Goal: Task Accomplishment & Management: Manage account settings

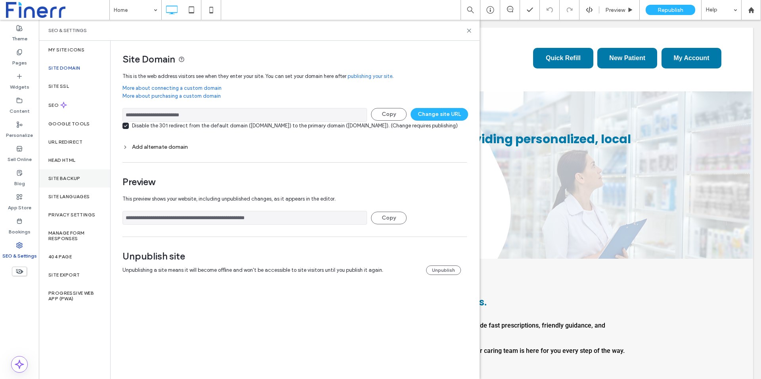
click at [68, 174] on div "Site Backup" at bounding box center [74, 179] width 71 height 18
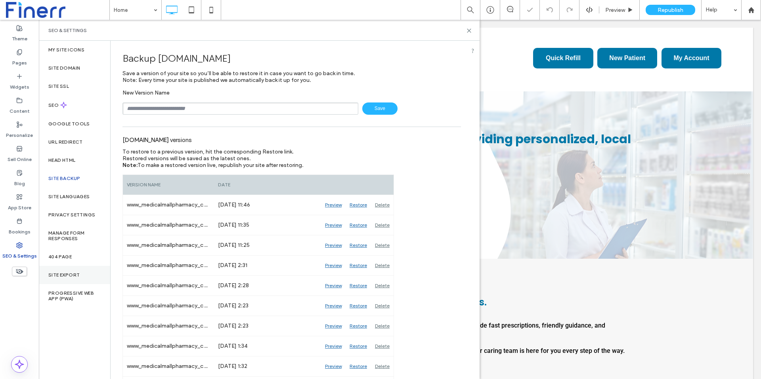
click at [72, 273] on label "Site Export" at bounding box center [63, 276] width 31 height 6
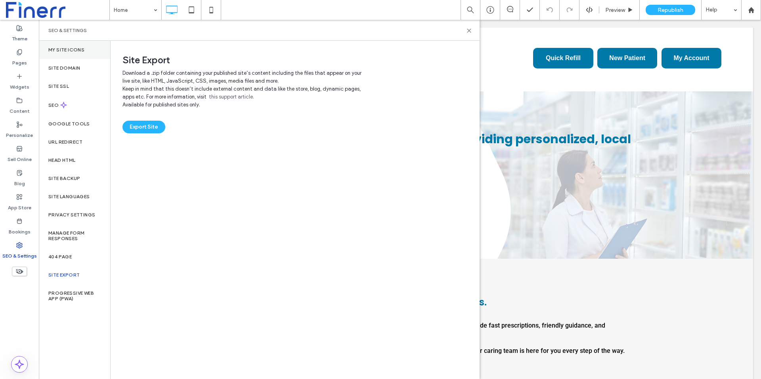
click at [60, 51] on label "My Site Icons" at bounding box center [66, 50] width 36 height 6
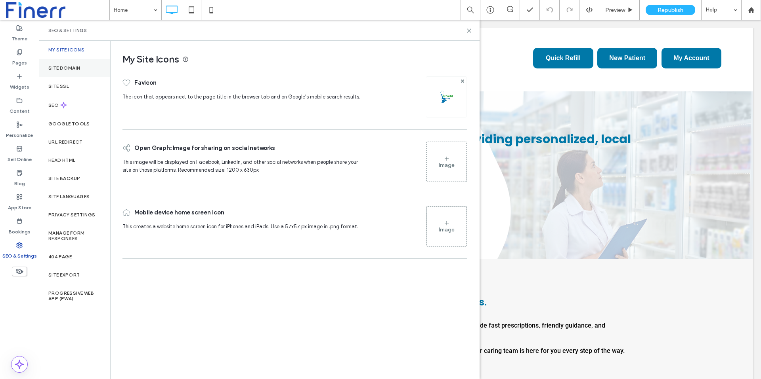
click at [62, 64] on div "Site Domain" at bounding box center [74, 68] width 71 height 18
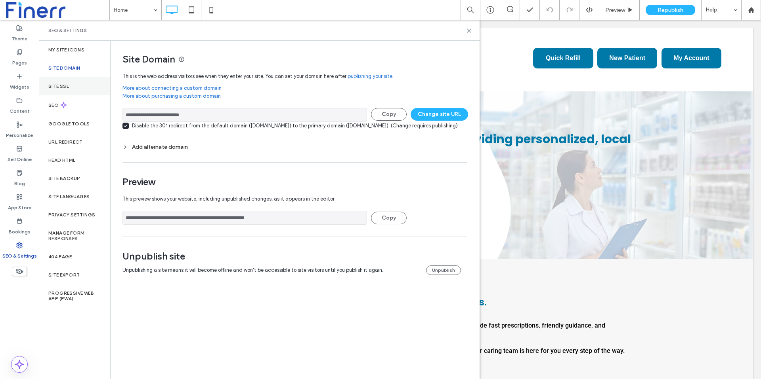
click at [64, 84] on label "Site SSL" at bounding box center [58, 87] width 21 height 6
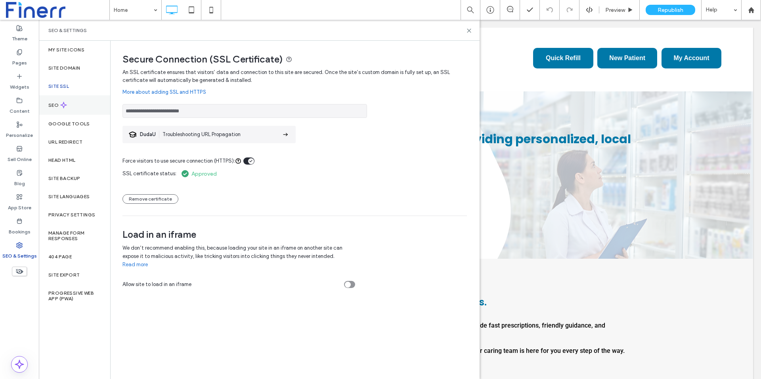
click at [74, 104] on div "SEO" at bounding box center [74, 104] width 71 height 19
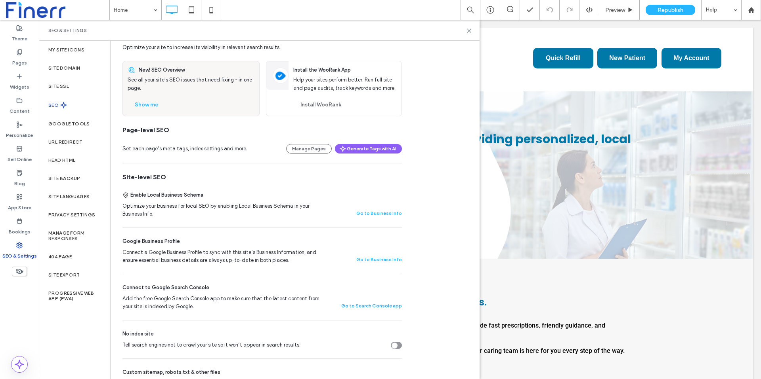
scroll to position [23, 0]
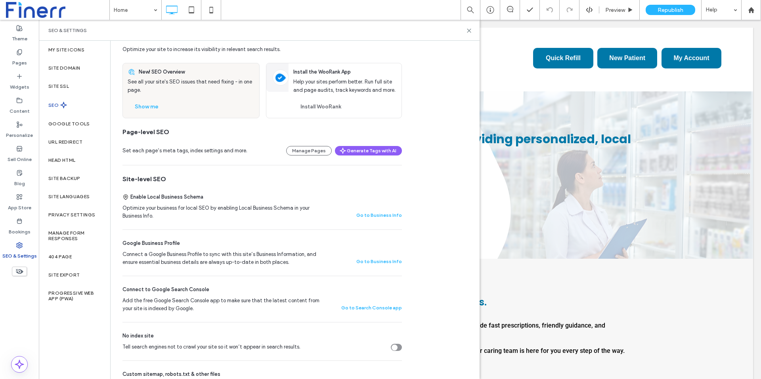
click at [378, 218] on button "Go to Business Info" at bounding box center [379, 216] width 46 height 10
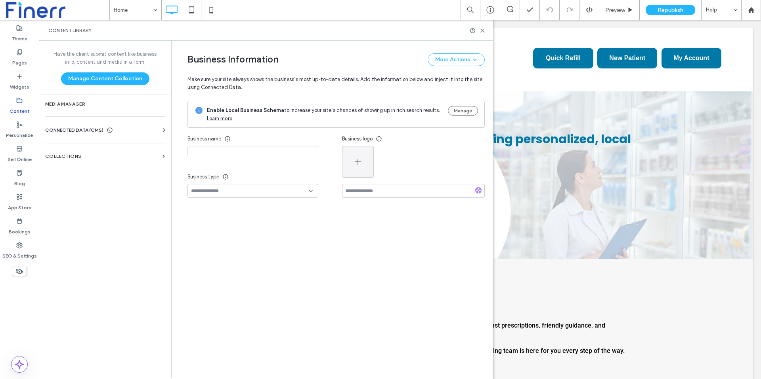
type input "**********"
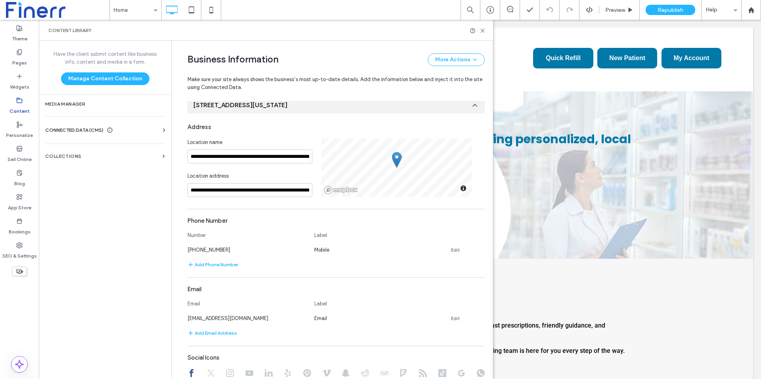
scroll to position [224, 0]
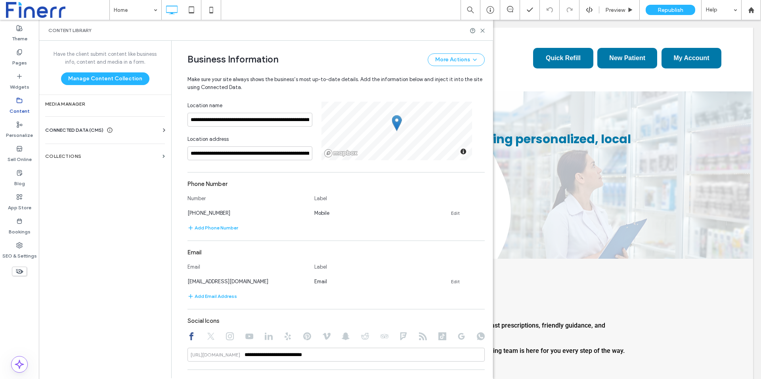
click at [134, 135] on div "Business Info Business Text Business Images Find and Replace" at bounding box center [106, 137] width 123 height 6
click at [97, 130] on span "CONNECTED DATA (CMS)" at bounding box center [74, 130] width 58 height 8
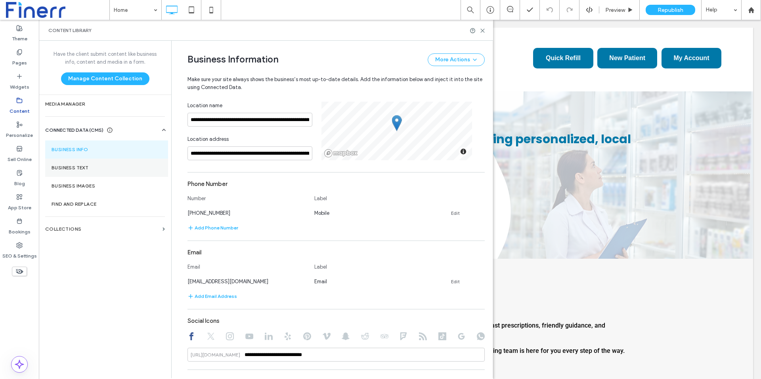
click at [85, 171] on section "Business Text" at bounding box center [106, 168] width 123 height 18
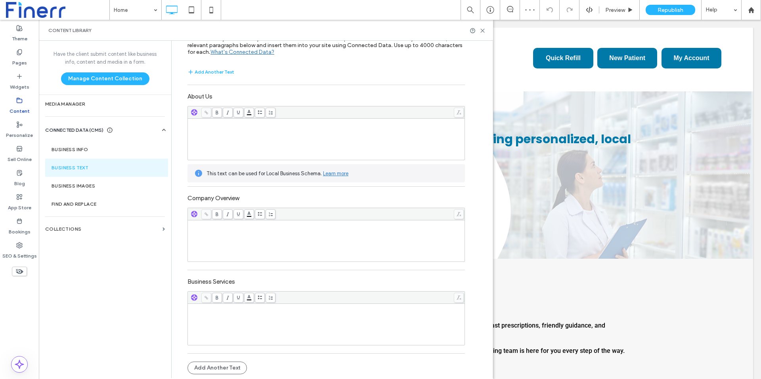
scroll to position [0, 0]
click at [96, 189] on label "Business Images" at bounding box center [106, 186] width 110 height 6
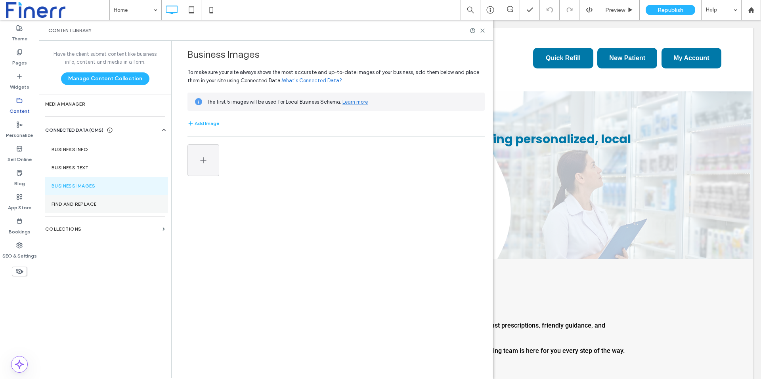
click at [86, 202] on label "Find and Replace" at bounding box center [106, 205] width 110 height 6
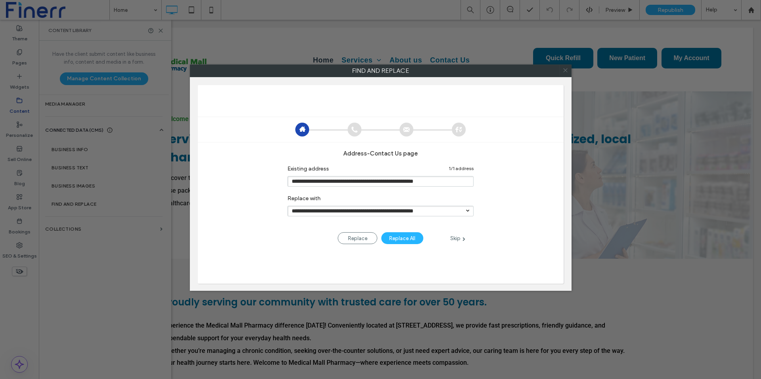
click at [564, 70] on use at bounding box center [565, 71] width 4 height 4
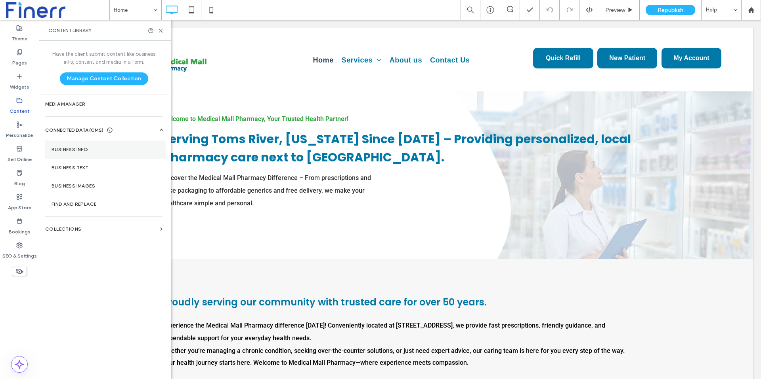
click at [92, 148] on label "Business Info" at bounding box center [105, 150] width 108 height 6
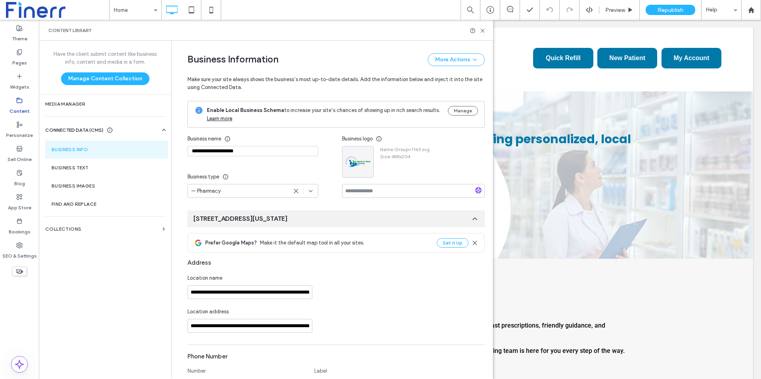
type input "**********"
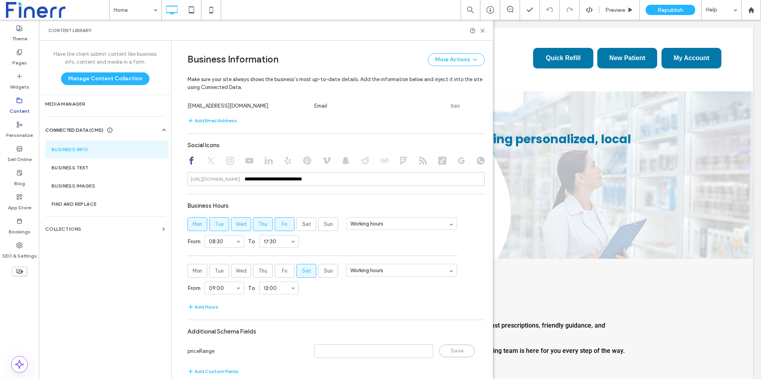
scroll to position [412, 0]
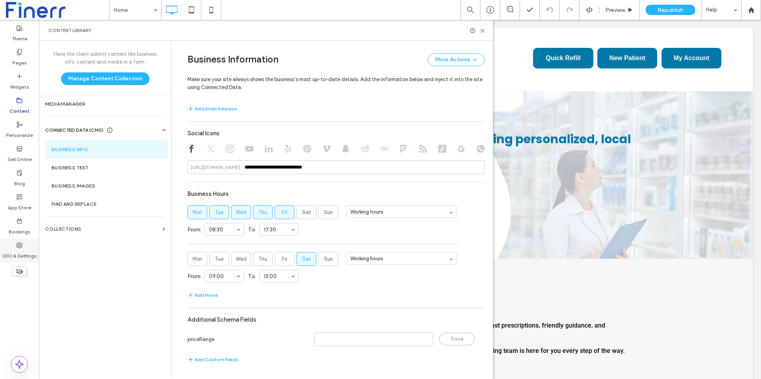
click at [23, 259] on label "SEO & Settings" at bounding box center [19, 254] width 34 height 11
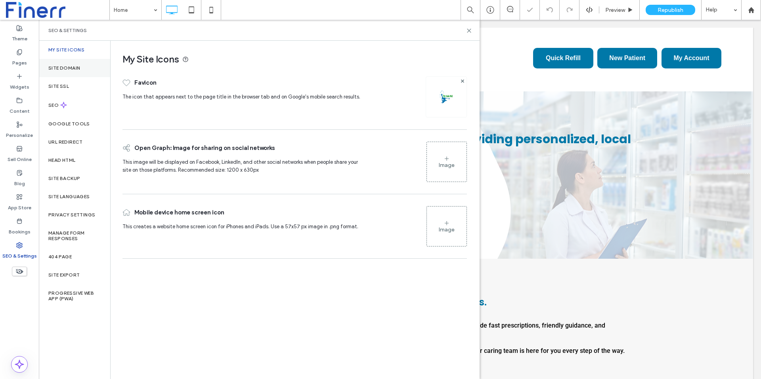
click at [74, 73] on div "Site Domain" at bounding box center [74, 68] width 71 height 18
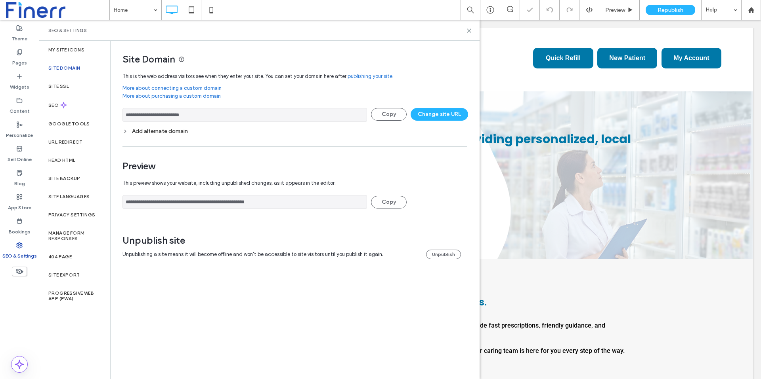
scroll to position [0, 0]
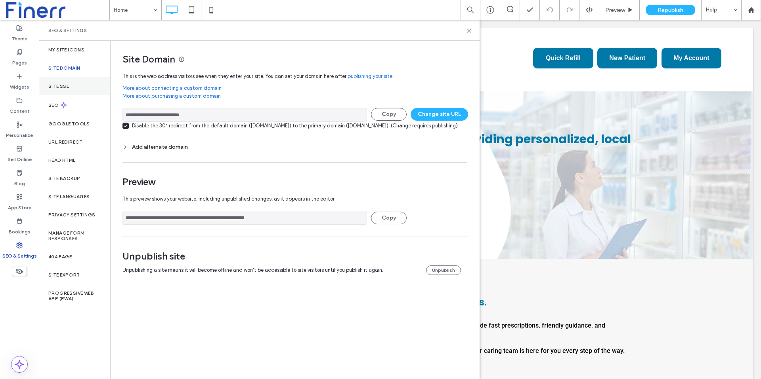
click at [70, 84] on div "Site SSL" at bounding box center [74, 86] width 71 height 18
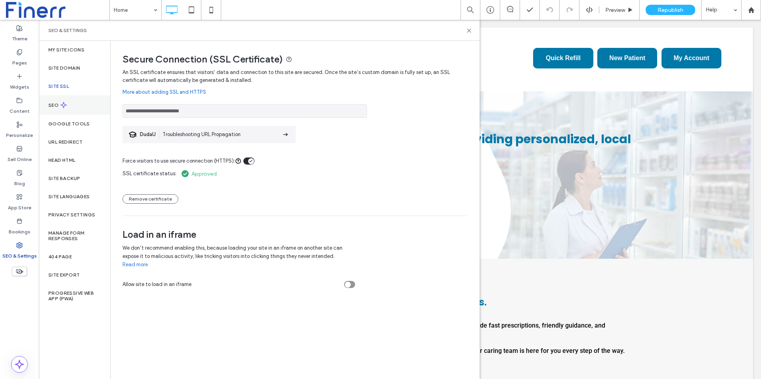
click at [69, 109] on div "SEO" at bounding box center [74, 104] width 71 height 19
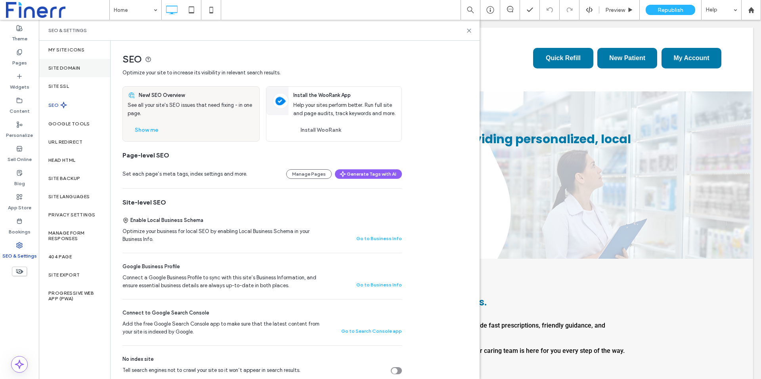
click at [71, 61] on div "Site Domain" at bounding box center [74, 68] width 71 height 18
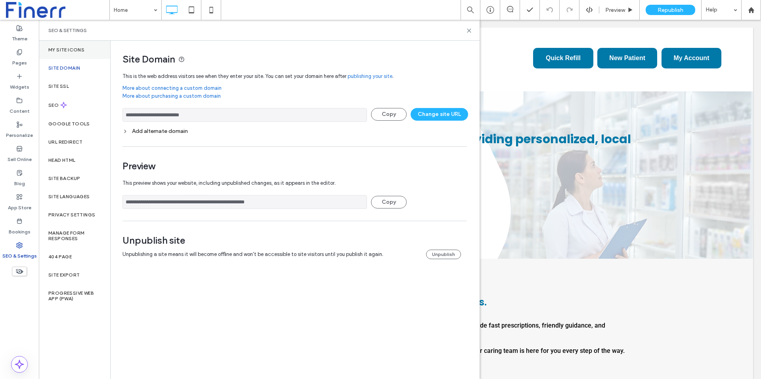
click at [71, 53] on div "My Site Icons" at bounding box center [74, 50] width 71 height 18
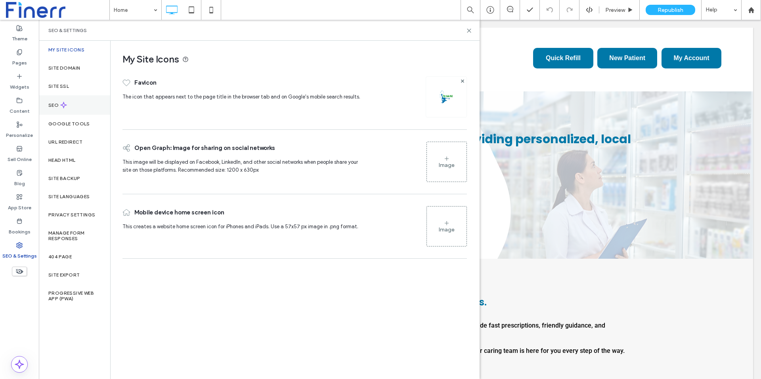
click at [50, 103] on label "SEO" at bounding box center [54, 106] width 12 height 6
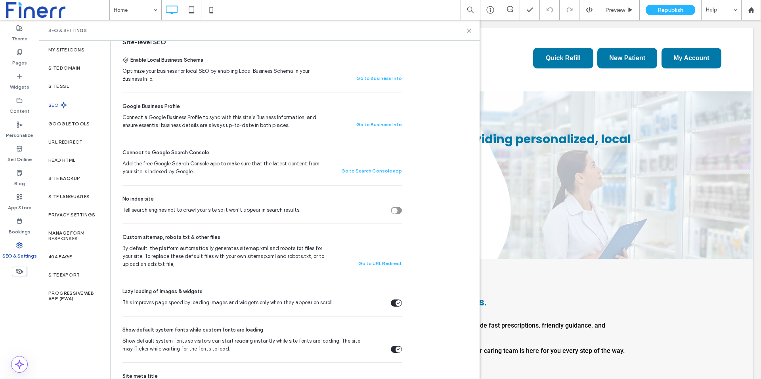
scroll to position [158, 0]
click at [427, 150] on div "SEO Optimize your site to increase its visibility in relevant search results. N…" at bounding box center [295, 252] width 368 height 740
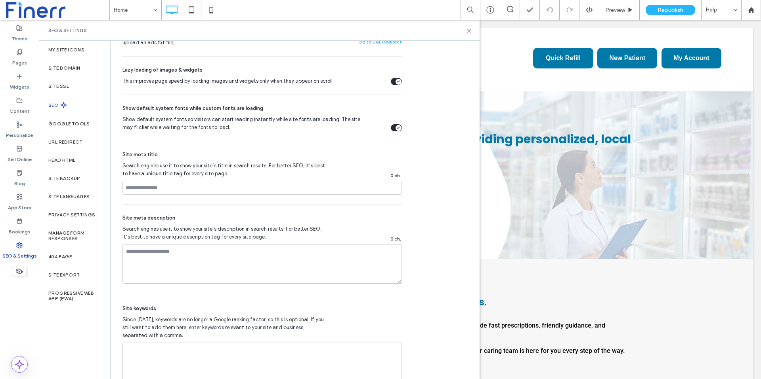
scroll to position [383, 0]
click at [219, 185] on input at bounding box center [261, 187] width 279 height 14
click at [202, 187] on input at bounding box center [261, 187] width 279 height 14
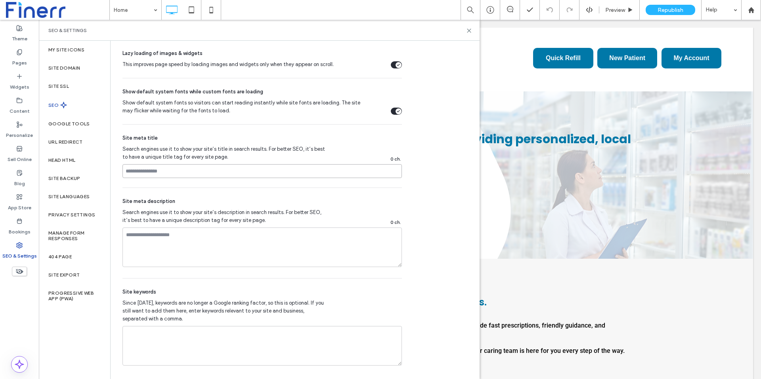
click at [181, 169] on input at bounding box center [261, 171] width 279 height 14
type input "**********"
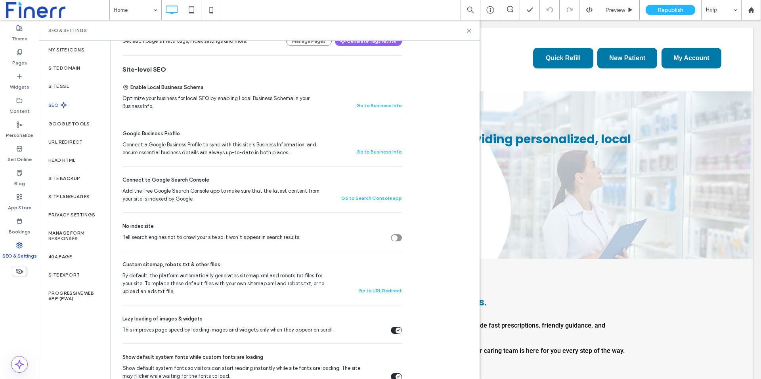
scroll to position [132, 0]
click at [342, 239] on span "Tell search engines not to crawl your site so it won’t appear in search results." at bounding box center [243, 239] width 242 height 8
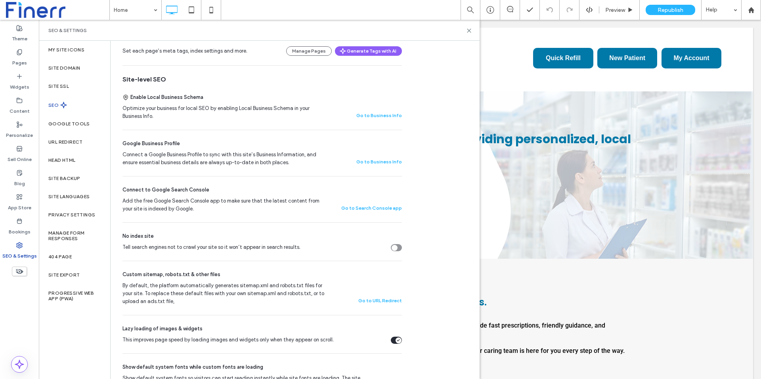
scroll to position [123, 0]
click at [380, 300] on button "Go to URL Redirect" at bounding box center [380, 302] width 44 height 10
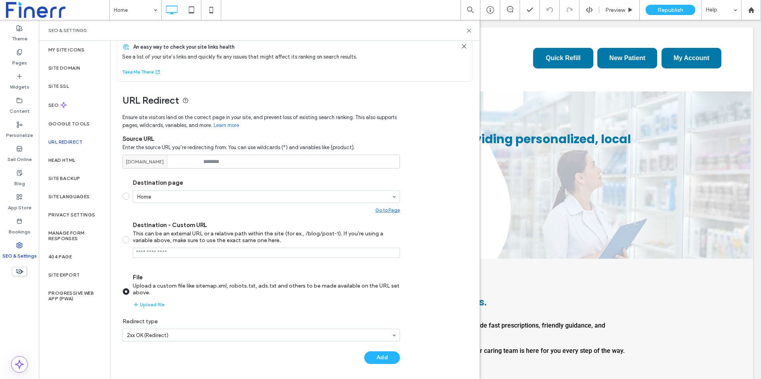
scroll to position [0, 0]
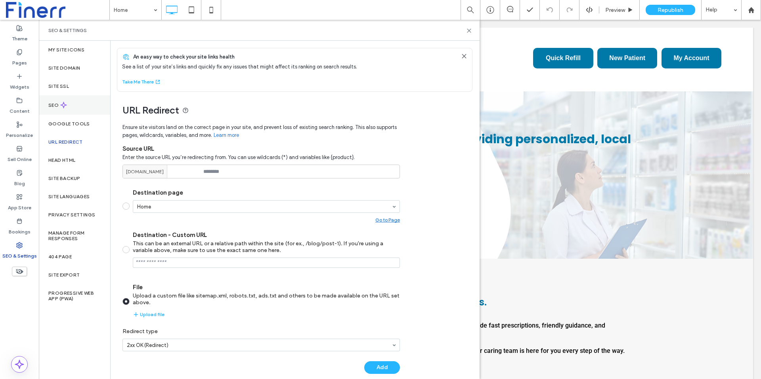
click at [61, 105] on use at bounding box center [64, 105] width 6 height 6
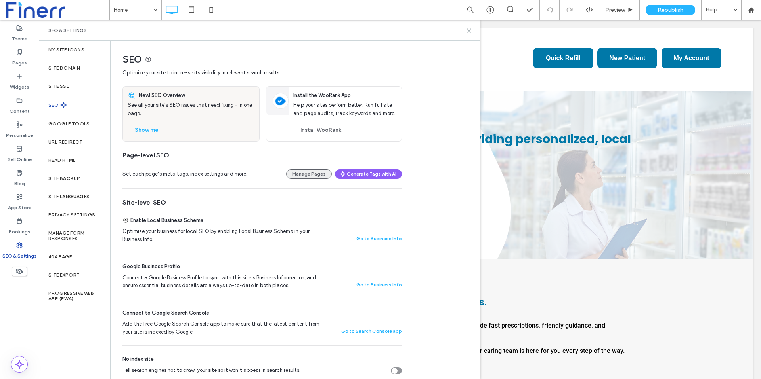
click at [311, 176] on button "Manage Pages" at bounding box center [309, 175] width 46 height 10
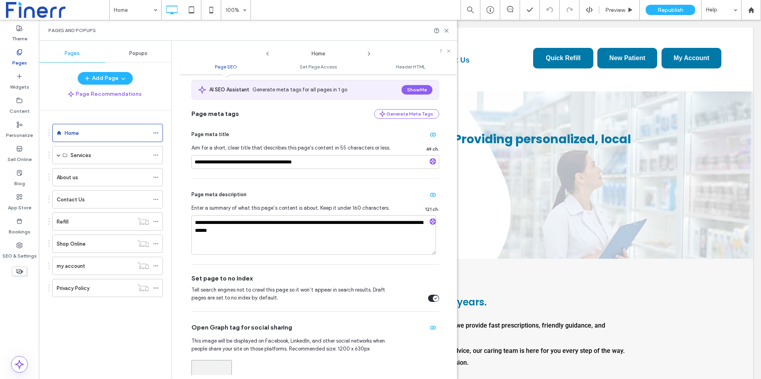
scroll to position [31, 0]
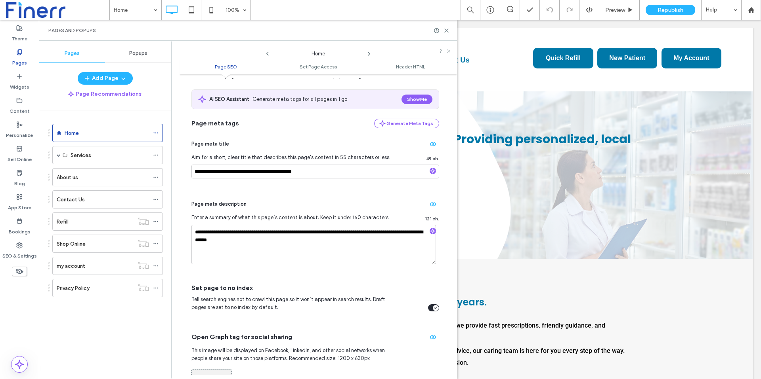
click at [368, 54] on icon at bounding box center [369, 54] width 6 height 6
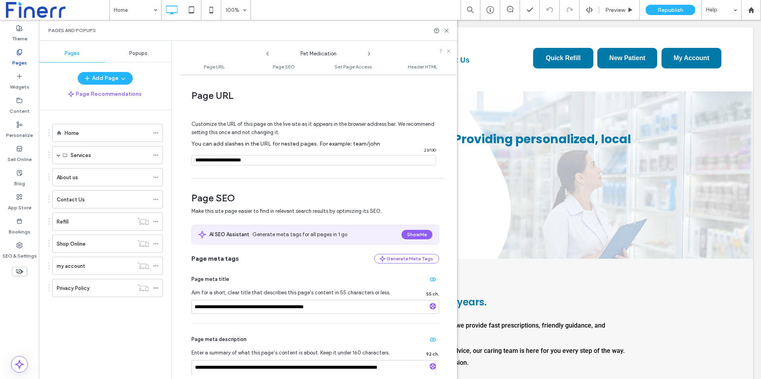
click at [370, 53] on icon at bounding box center [369, 54] width 6 height 6
click at [369, 53] on icon at bounding box center [369, 54] width 6 height 6
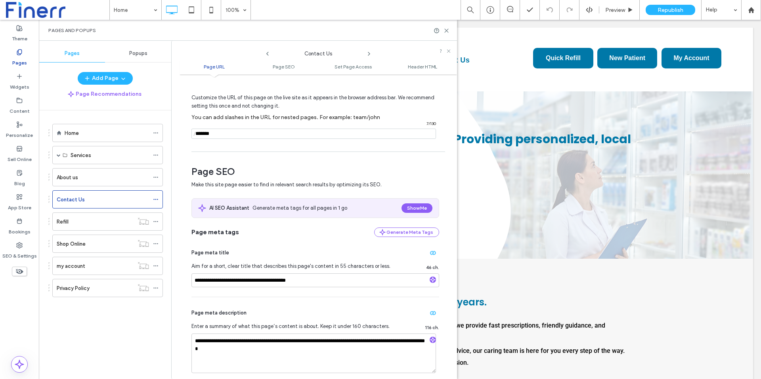
scroll to position [27, 0]
click at [59, 156] on span at bounding box center [59, 155] width 4 height 4
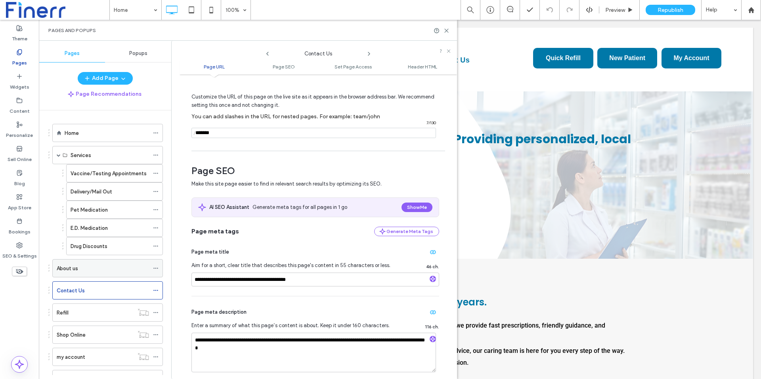
scroll to position [33, 0]
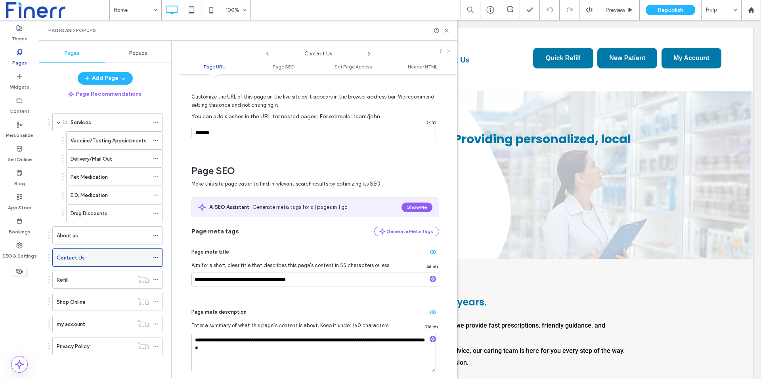
click at [156, 259] on icon at bounding box center [156, 258] width 6 height 6
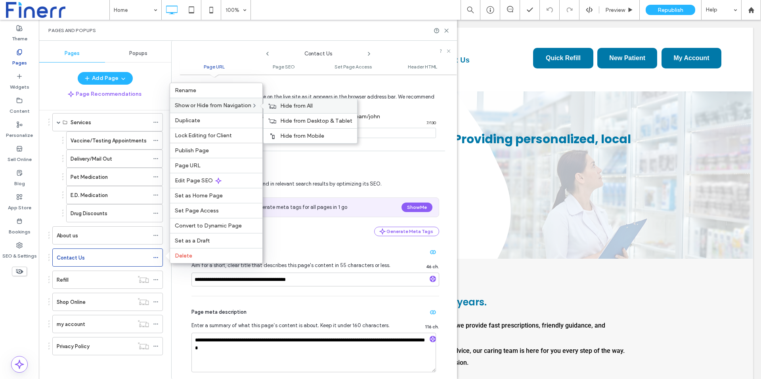
click at [289, 108] on span "Hide from All" at bounding box center [296, 106] width 32 height 7
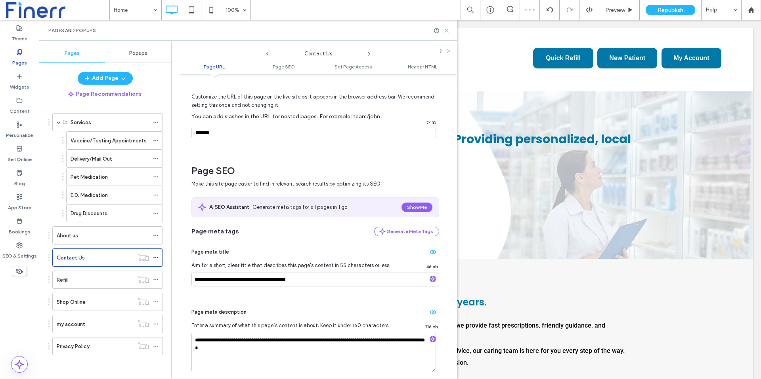
click at [446, 32] on icon at bounding box center [446, 31] width 6 height 6
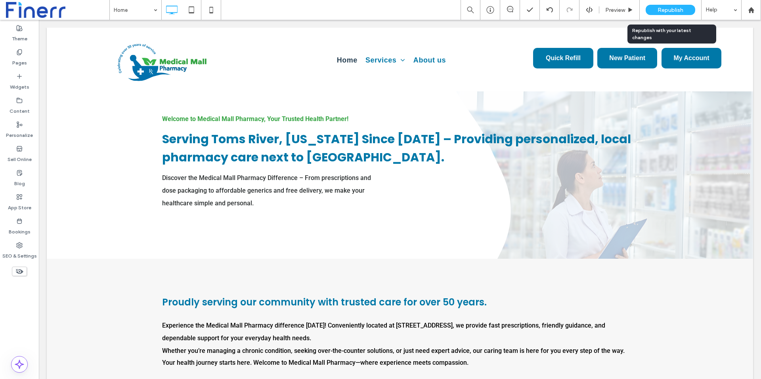
click at [669, 13] on div "Republish" at bounding box center [670, 10] width 50 height 10
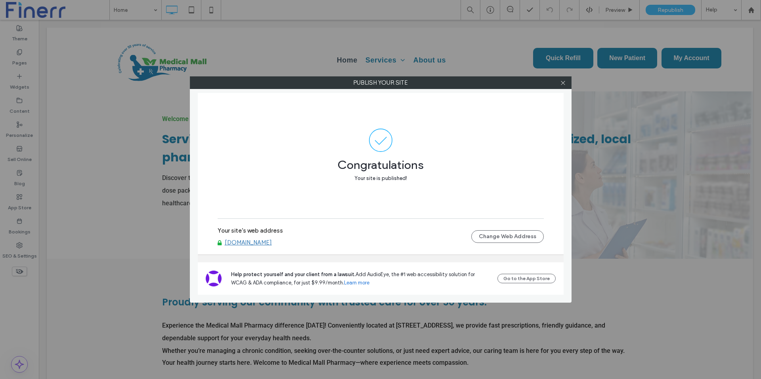
click at [272, 244] on link "[DOMAIN_NAME]" at bounding box center [248, 242] width 47 height 7
click at [561, 85] on icon at bounding box center [563, 83] width 6 height 6
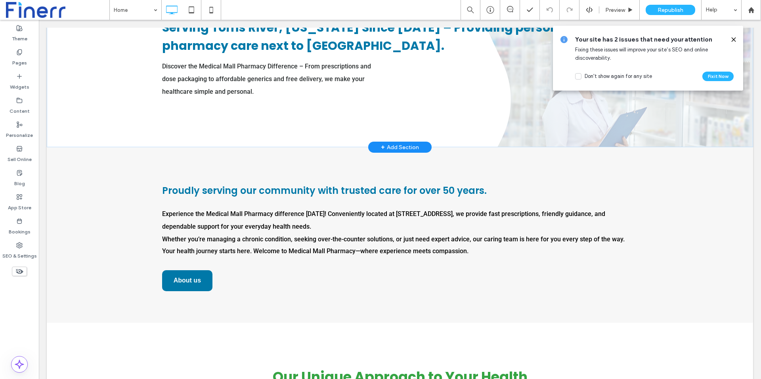
scroll to position [0, 0]
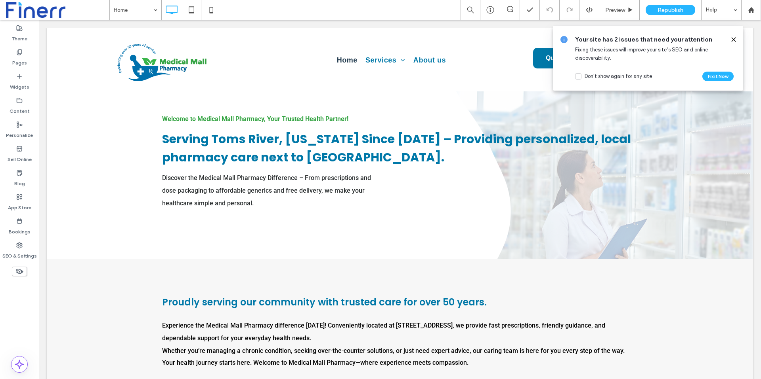
click at [732, 40] on icon at bounding box center [733, 39] width 6 height 6
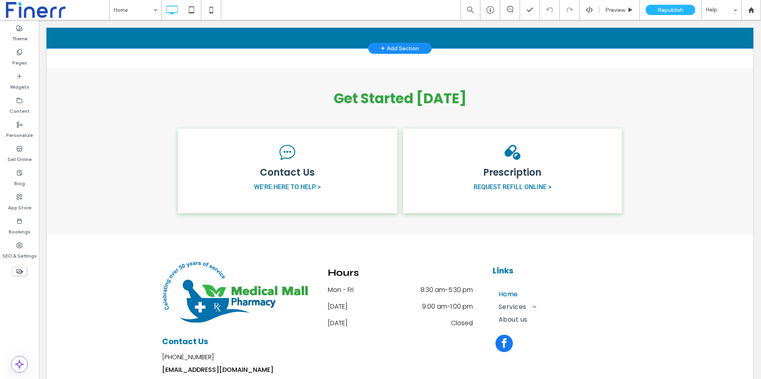
scroll to position [1422, 0]
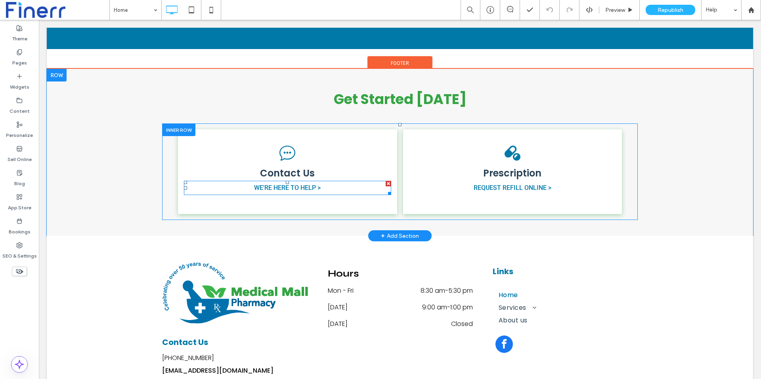
click at [312, 184] on link "WE'RE HERE TO HELP >" at bounding box center [287, 188] width 67 height 8
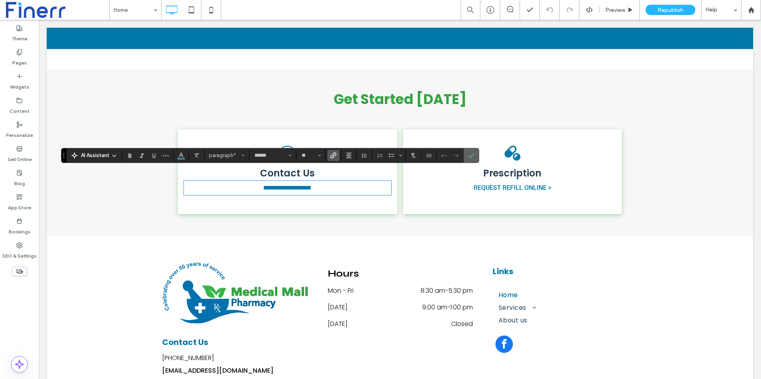
click at [470, 153] on icon "Confirm" at bounding box center [471, 156] width 6 height 6
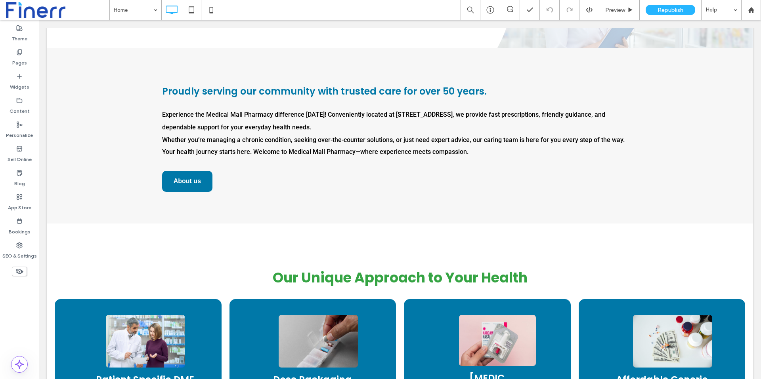
scroll to position [0, 0]
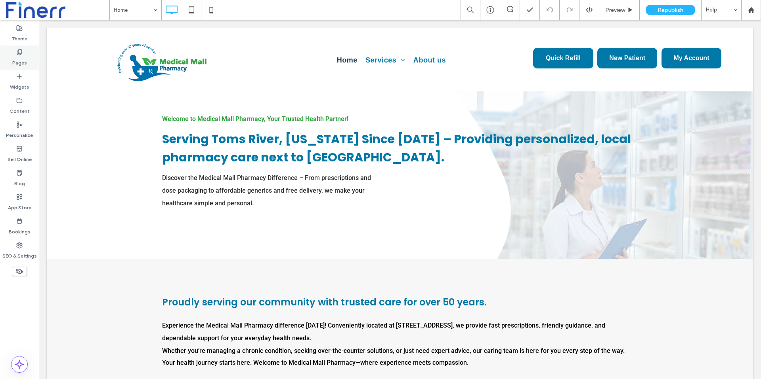
click at [10, 56] on div "Pages" at bounding box center [19, 58] width 39 height 24
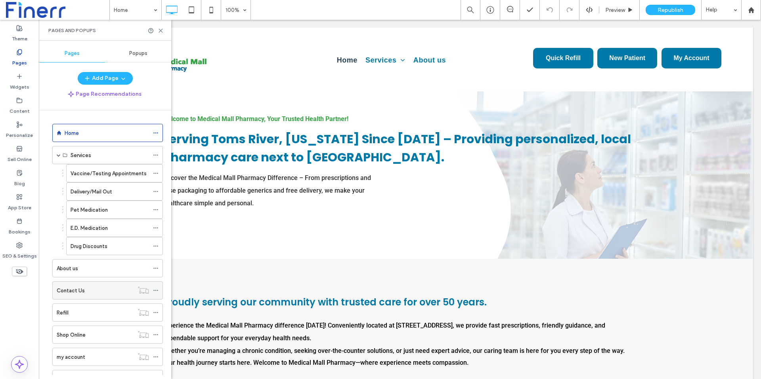
scroll to position [33, 0]
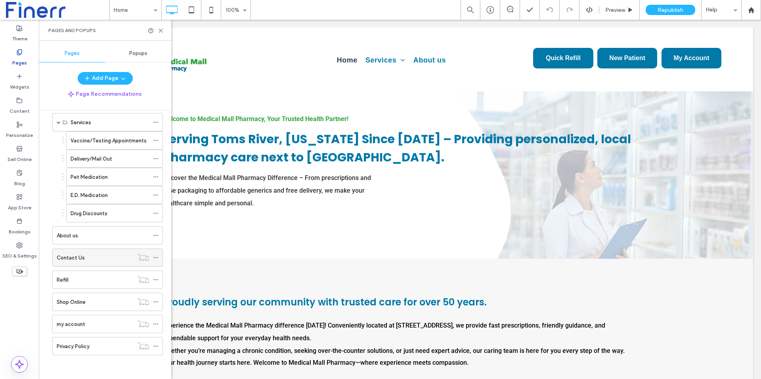
click at [154, 257] on icon at bounding box center [156, 258] width 6 height 6
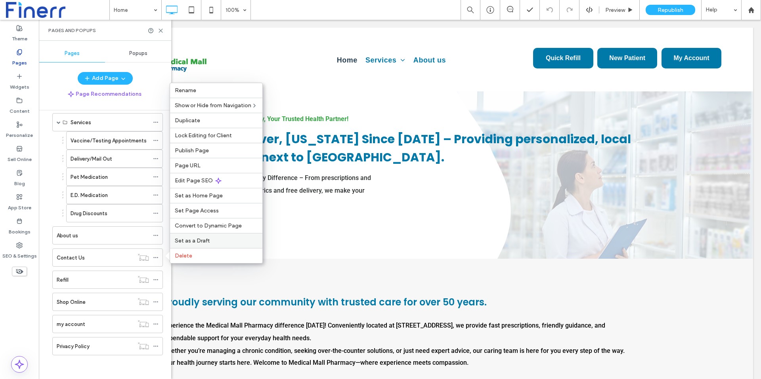
click at [185, 238] on span "Set as a Draft" at bounding box center [192, 241] width 35 height 7
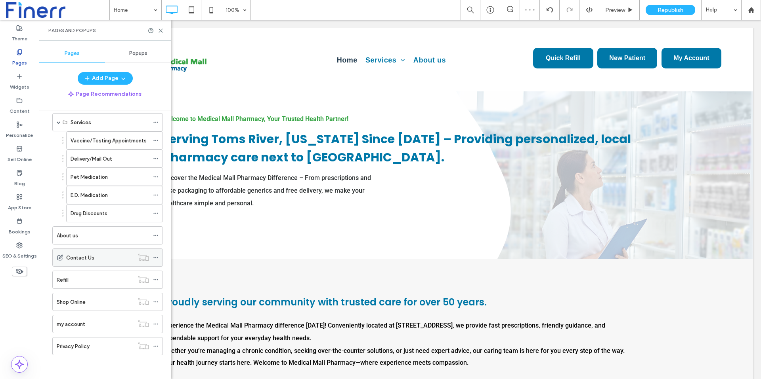
click at [154, 258] on icon at bounding box center [156, 258] width 6 height 6
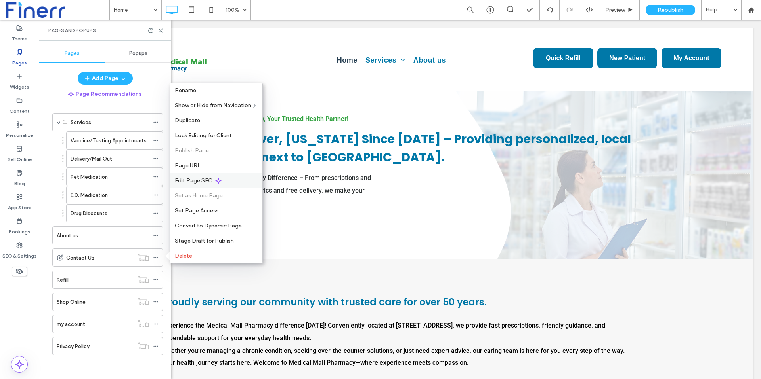
click at [182, 182] on span "Edit Page SEO" at bounding box center [194, 180] width 38 height 7
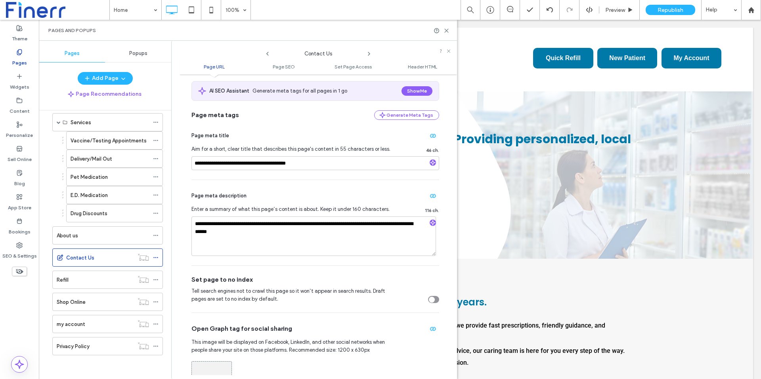
scroll to position [0, 0]
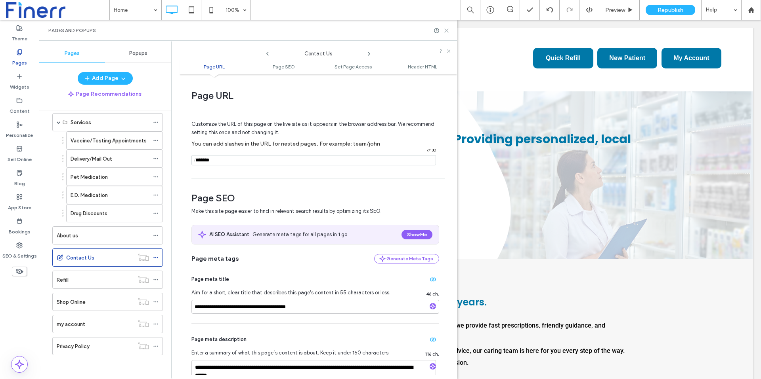
click at [443, 30] on icon at bounding box center [446, 31] width 6 height 6
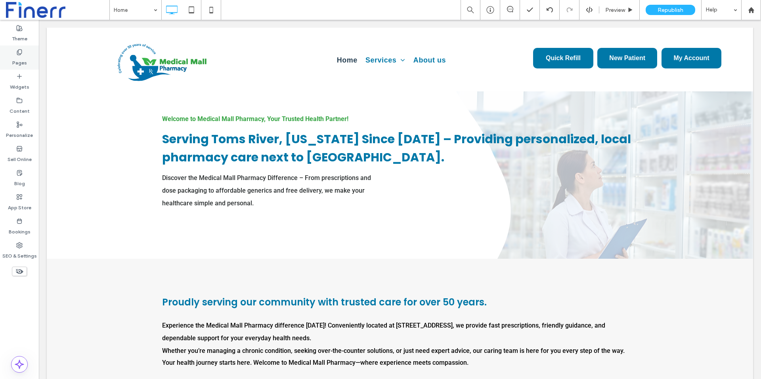
click at [11, 57] on div "Pages" at bounding box center [19, 58] width 39 height 24
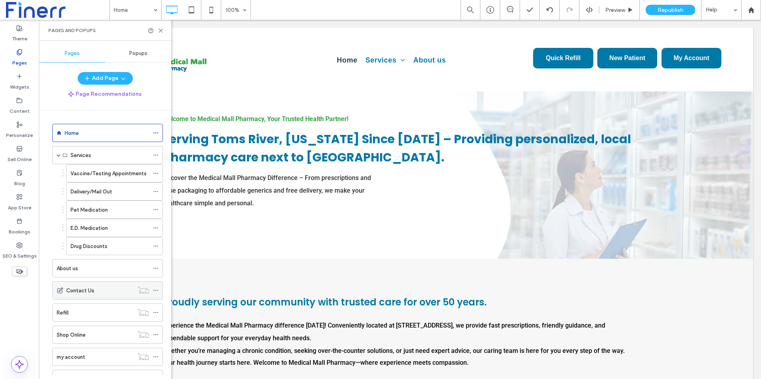
click at [159, 290] on div at bounding box center [158, 291] width 10 height 12
click at [157, 290] on icon at bounding box center [156, 291] width 6 height 6
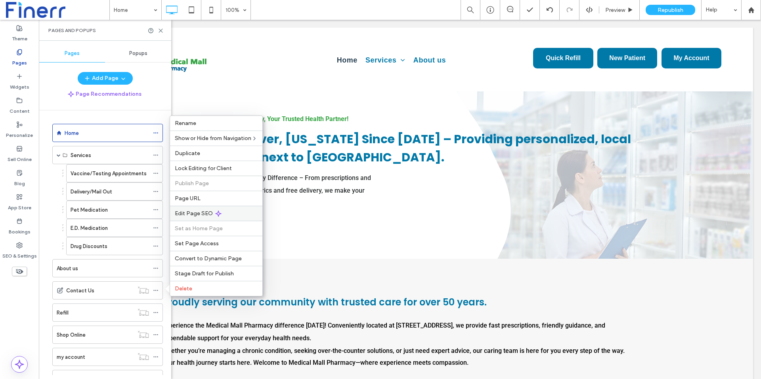
click at [215, 211] on icon at bounding box center [218, 214] width 6 height 6
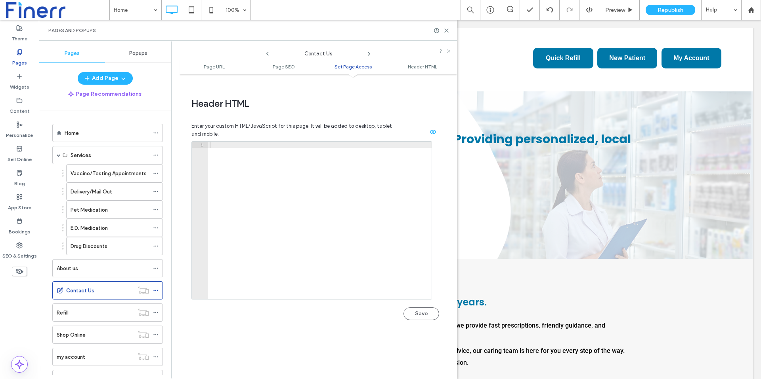
scroll to position [730, 0]
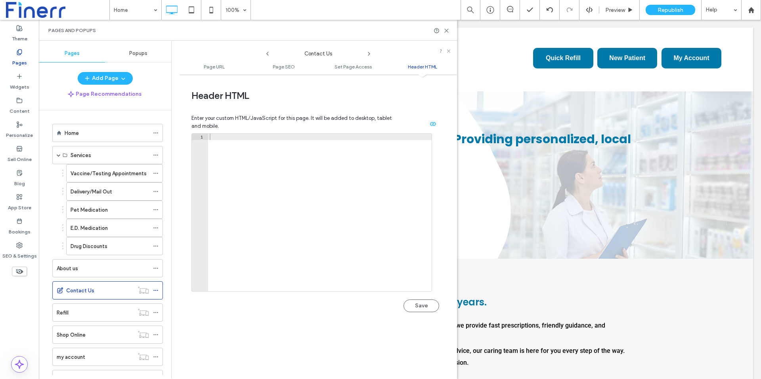
click at [278, 166] on div at bounding box center [319, 219] width 223 height 170
click at [280, 136] on div at bounding box center [319, 219] width 223 height 170
paste textarea "*********"
type textarea "*********"
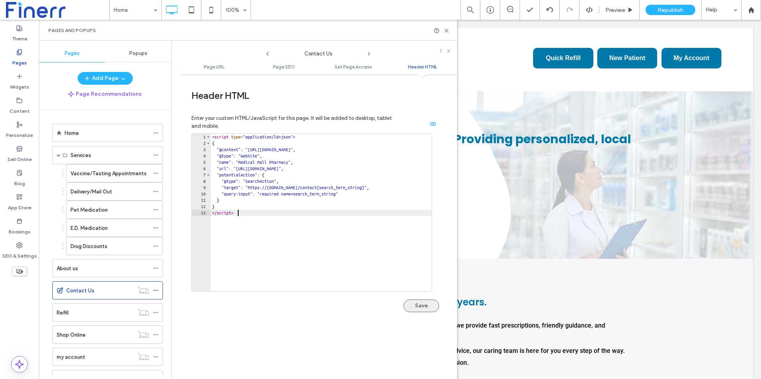
click at [414, 308] on button "Save" at bounding box center [421, 306] width 36 height 13
click at [157, 290] on use at bounding box center [155, 290] width 4 height 1
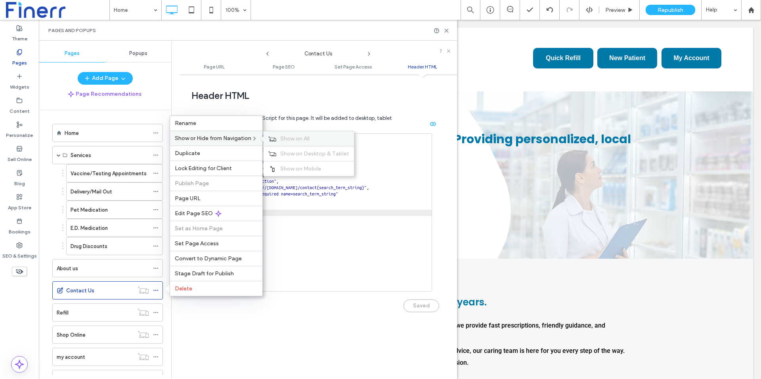
click at [293, 138] on span "Show on All" at bounding box center [294, 138] width 29 height 7
click at [187, 275] on span "Stage Draft for Publish" at bounding box center [204, 274] width 59 height 7
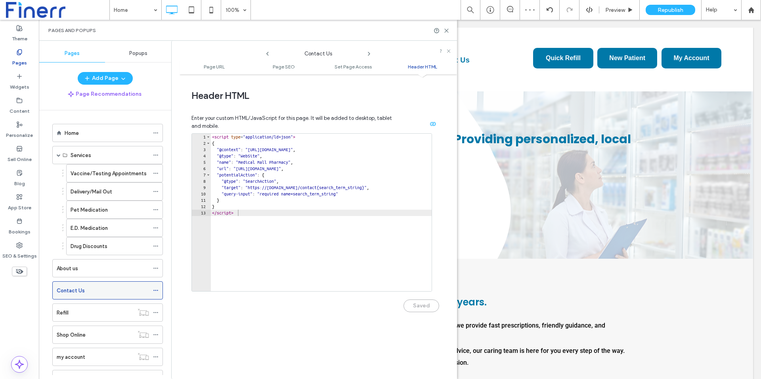
click at [154, 290] on icon at bounding box center [156, 291] width 6 height 6
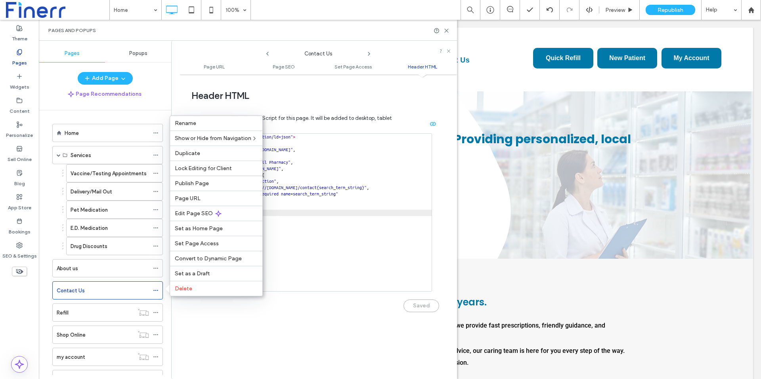
click at [274, 329] on div "Enter your custom HTML/JavaScript for this page. It will be added to desktop, t…" at bounding box center [315, 217] width 248 height 225
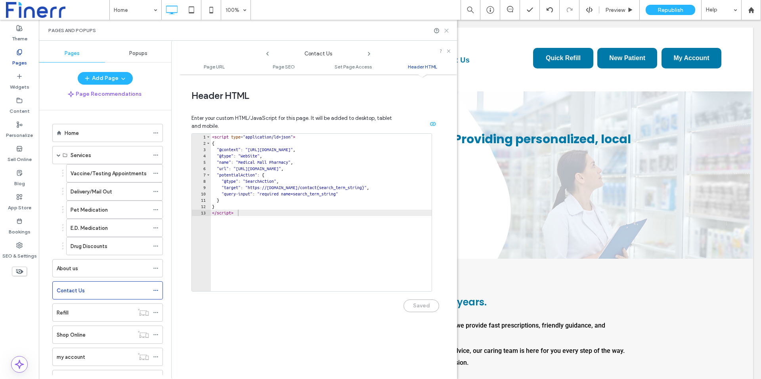
click at [445, 31] on use at bounding box center [446, 31] width 4 height 4
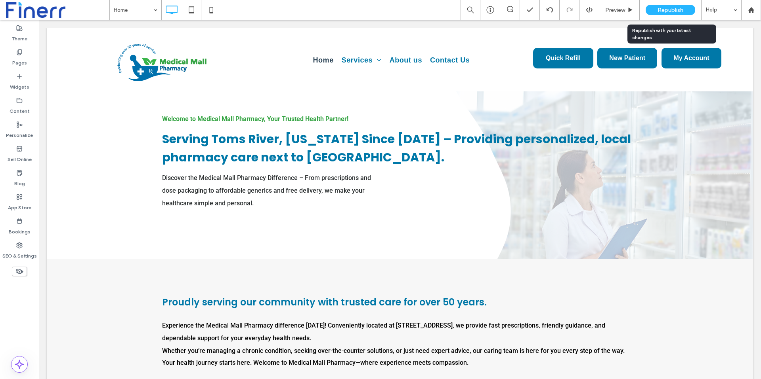
click at [674, 7] on span "Republish" at bounding box center [670, 10] width 26 height 7
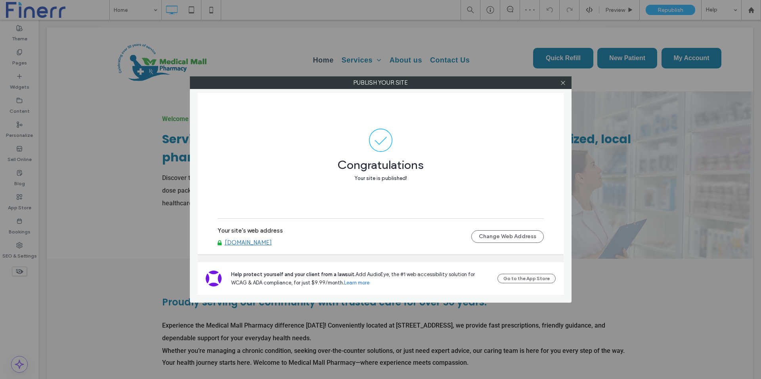
click at [272, 244] on link "[DOMAIN_NAME]" at bounding box center [248, 242] width 47 height 7
click at [563, 84] on icon at bounding box center [563, 83] width 6 height 6
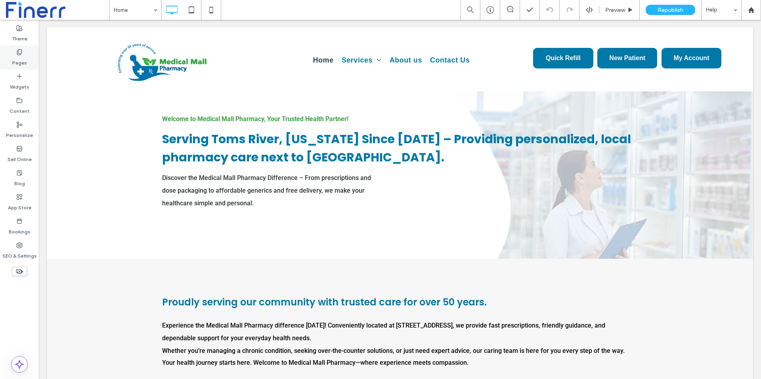
click at [15, 64] on label "Pages" at bounding box center [19, 60] width 15 height 11
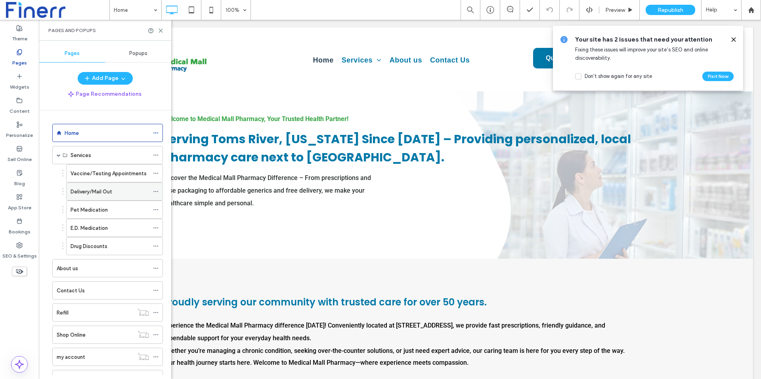
scroll to position [33, 0]
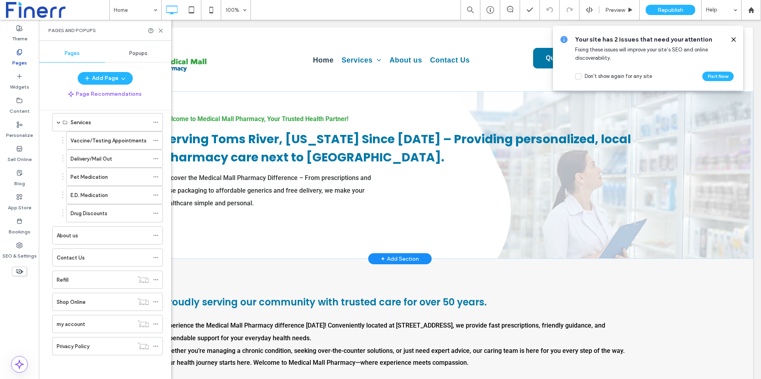
click at [184, 253] on div "Welcome to Medical Mall Pharmacy, Your Trusted Health Partner! Serving Toms Riv…" at bounding box center [400, 176] width 706 height 168
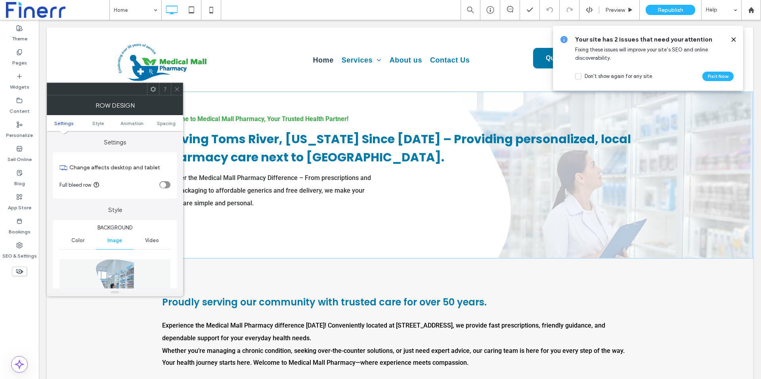
click at [175, 87] on icon at bounding box center [177, 89] width 6 height 6
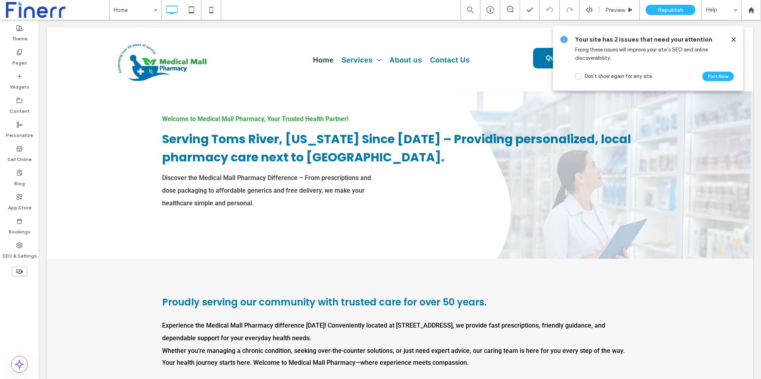
click at [732, 40] on icon at bounding box center [733, 39] width 6 height 6
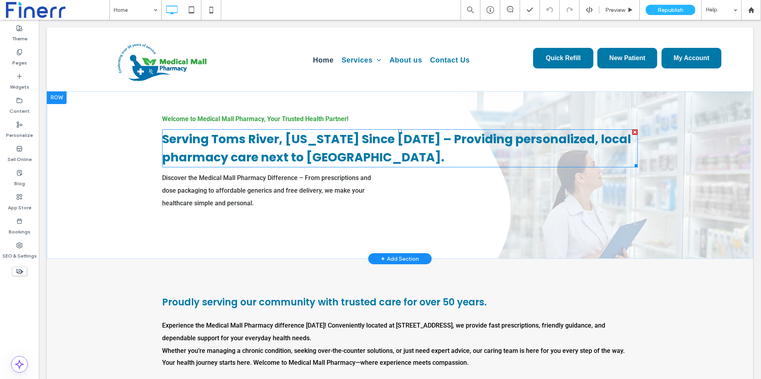
scroll to position [11, 0]
